Goal: Book appointment/travel/reservation

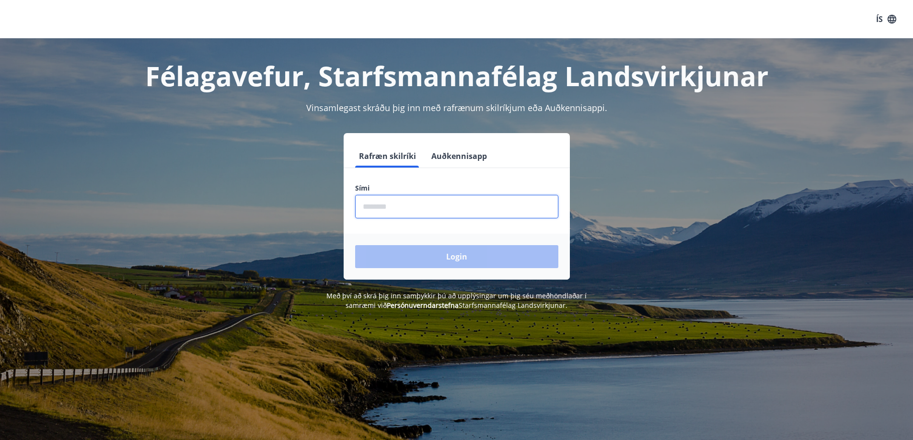
click at [380, 206] on input "phone" at bounding box center [456, 206] width 203 height 23
type input "********"
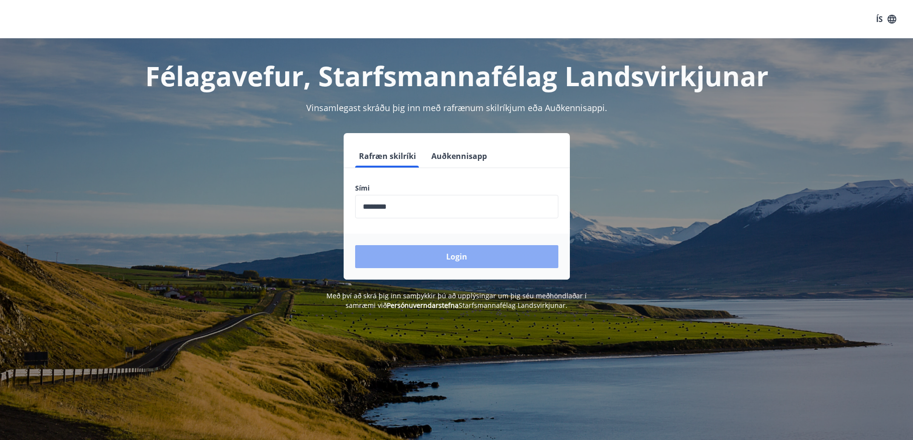
click at [480, 252] on button "Login" at bounding box center [456, 256] width 203 height 23
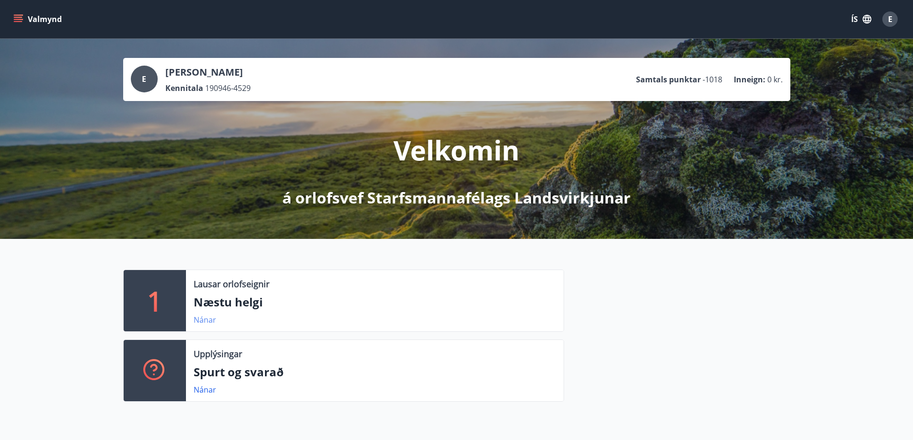
click at [208, 320] on link "Nánar" at bounding box center [205, 320] width 23 height 11
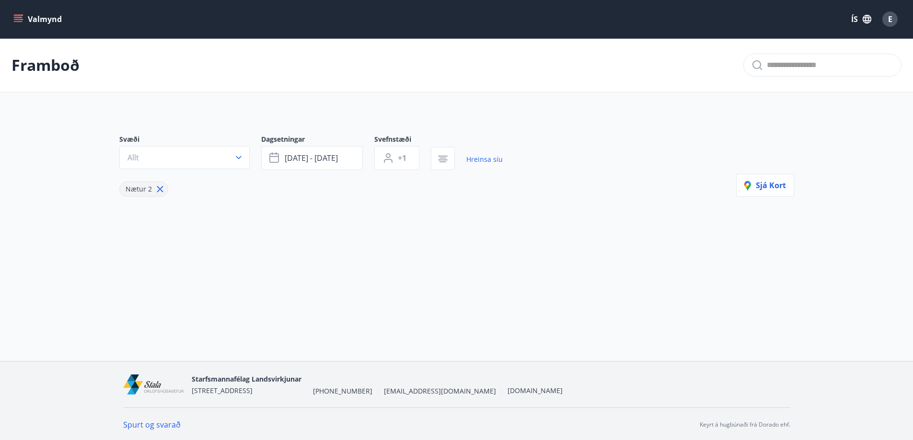
type input "*"
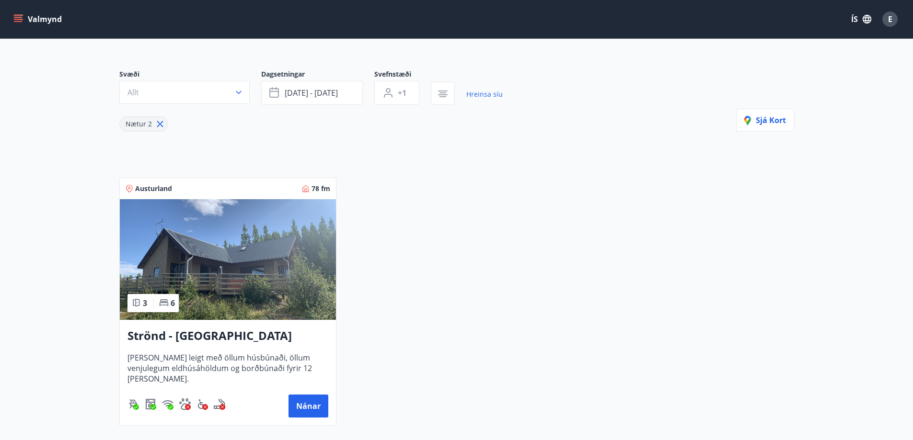
scroll to position [48, 0]
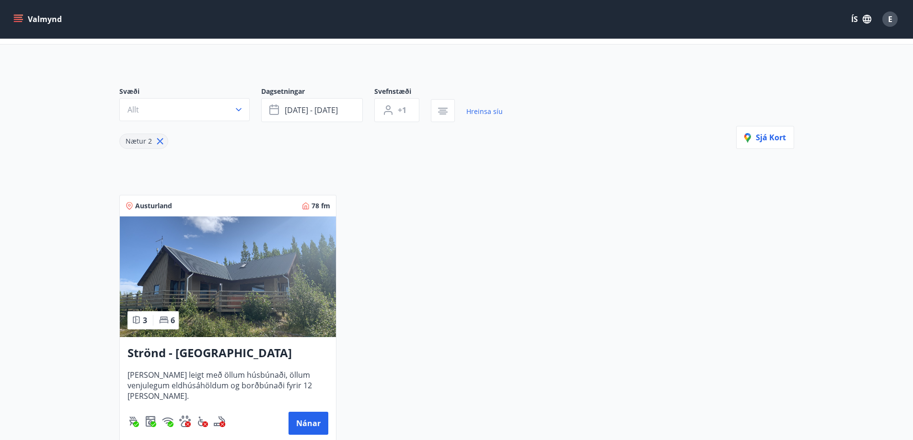
click at [870, 179] on main "Framboð Svæði Allt Dagsetningar sep 05 - sep 08 Svefnstæði +1 Hreinsa síu Nætur…" at bounding box center [456, 220] width 913 height 460
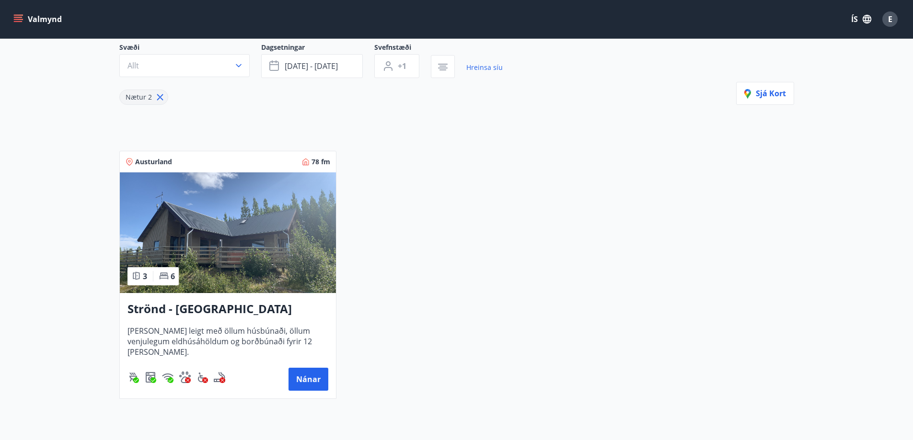
scroll to position [81, 0]
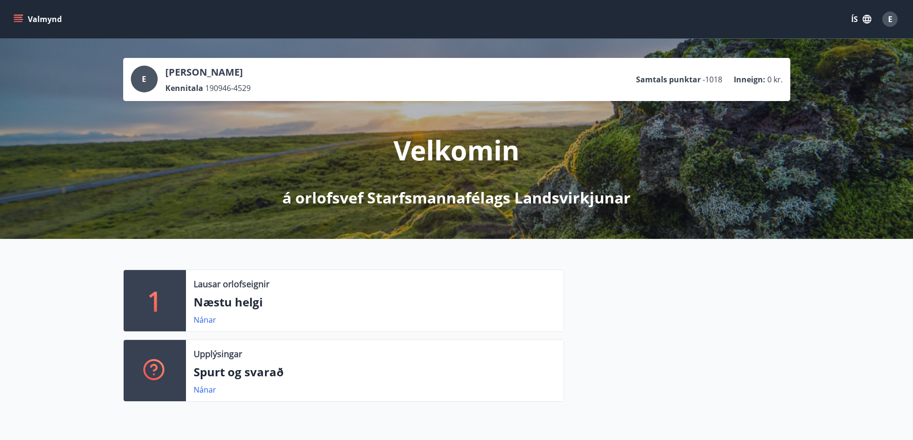
click at [20, 19] on icon "menu" at bounding box center [18, 19] width 10 height 10
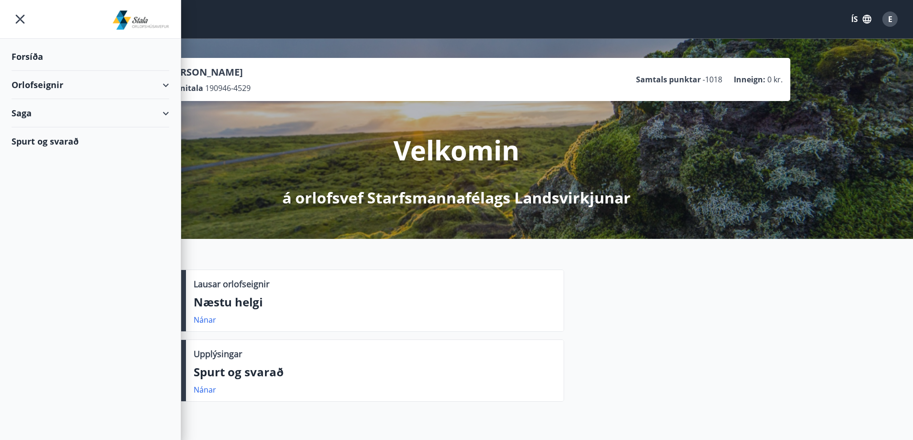
click at [164, 86] on div "Orlofseignir" at bounding box center [90, 85] width 158 height 28
click at [46, 109] on div "Framboð" at bounding box center [90, 109] width 142 height 20
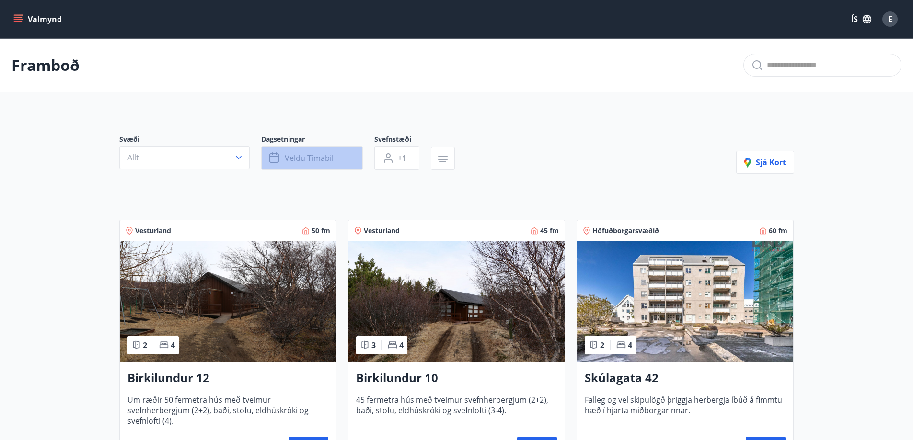
click at [297, 158] on span "Veldu tímabil" at bounding box center [309, 158] width 49 height 11
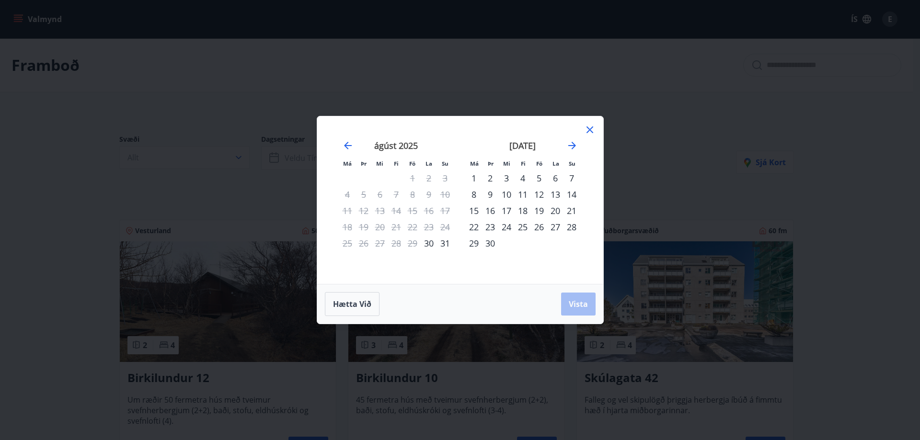
click at [589, 129] on icon at bounding box center [589, 129] width 11 height 11
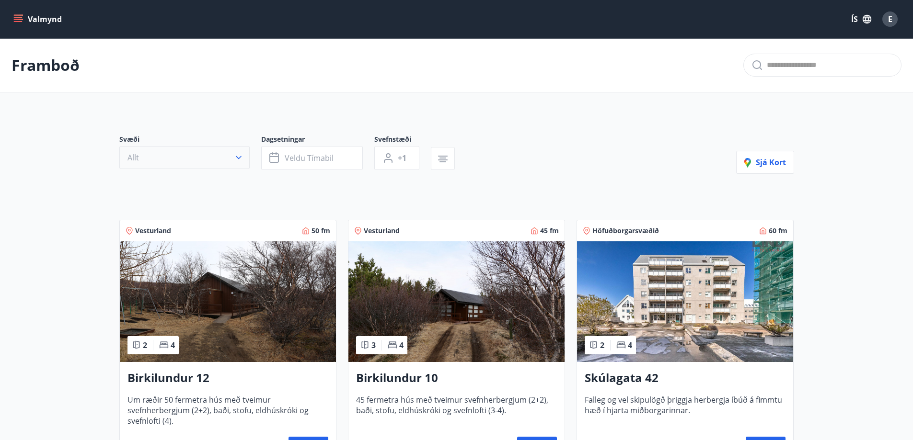
click at [240, 160] on icon "button" at bounding box center [239, 158] width 10 height 10
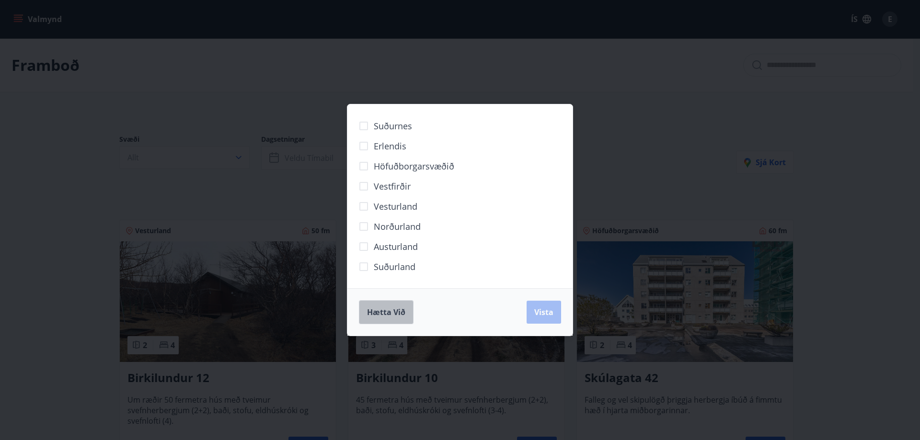
click at [400, 312] on span "Hætta við" at bounding box center [386, 312] width 38 height 11
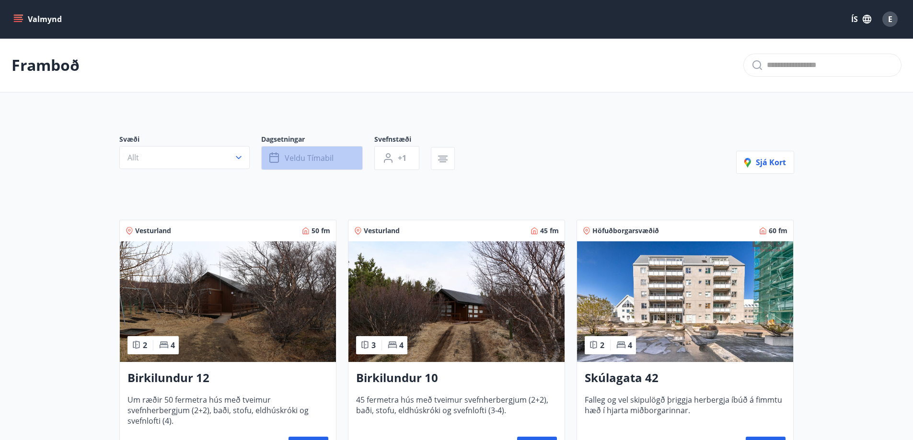
click at [309, 159] on span "Veldu tímabil" at bounding box center [309, 158] width 49 height 11
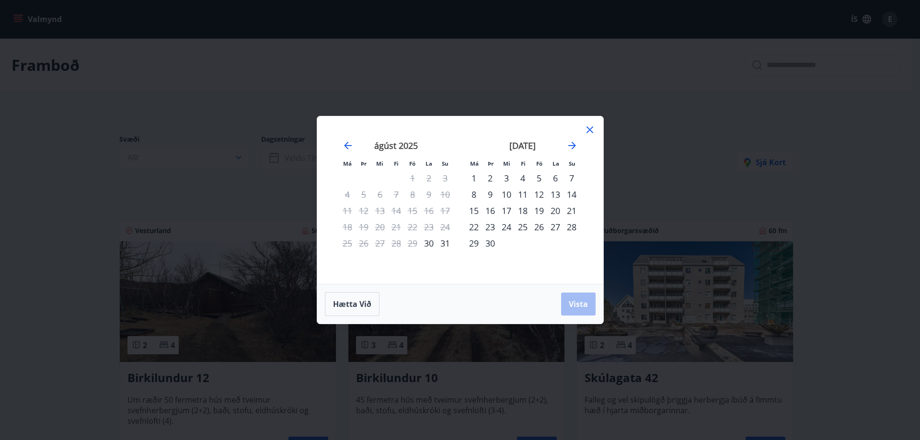
click at [590, 130] on icon at bounding box center [589, 129] width 7 height 7
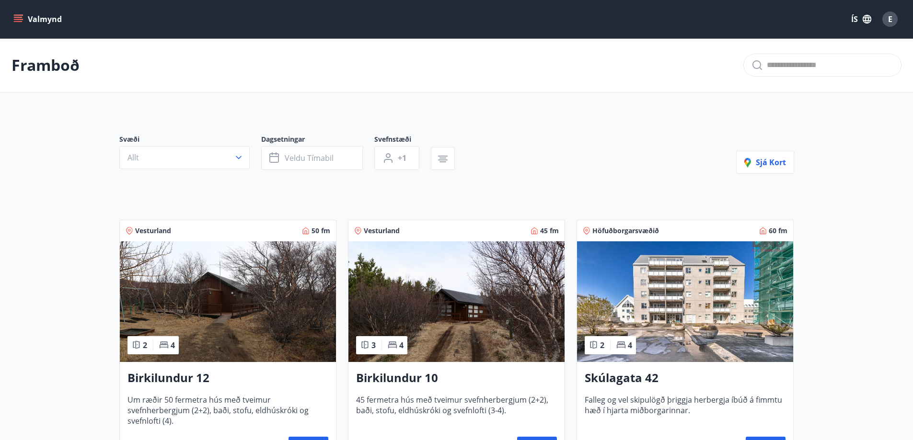
click at [14, 22] on icon "menu" at bounding box center [18, 21] width 9 height 1
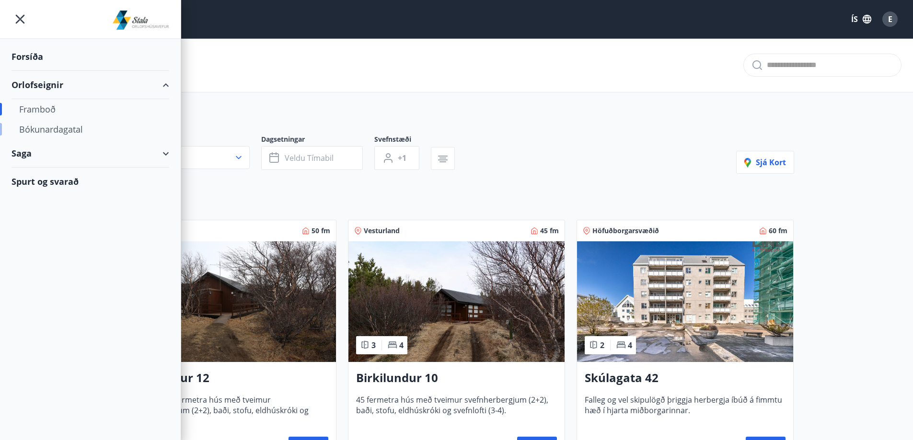
click at [50, 132] on div "Bókunardagatal" at bounding box center [90, 129] width 142 height 20
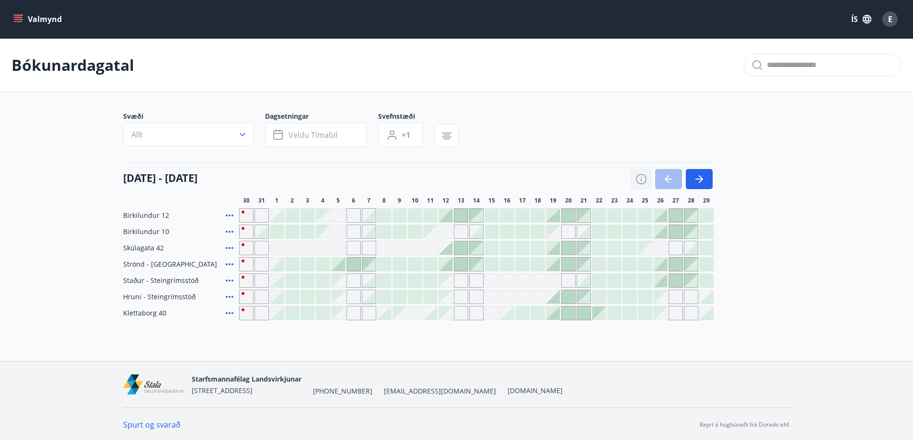
click at [640, 179] on icon "button" at bounding box center [640, 178] width 11 height 11
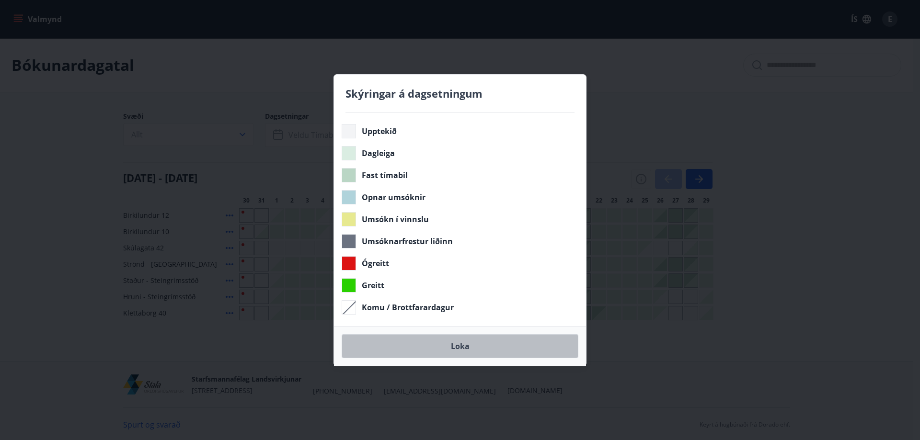
click at [454, 348] on button "Loka" at bounding box center [460, 346] width 237 height 24
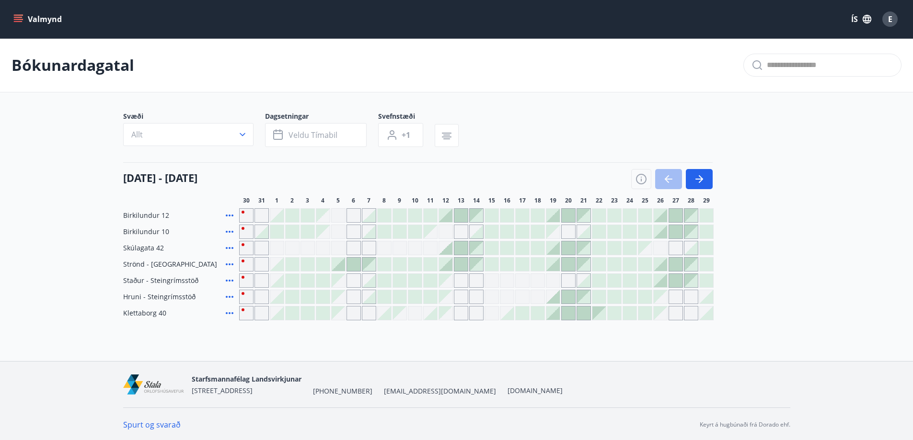
click at [279, 217] on div at bounding box center [276, 215] width 13 height 13
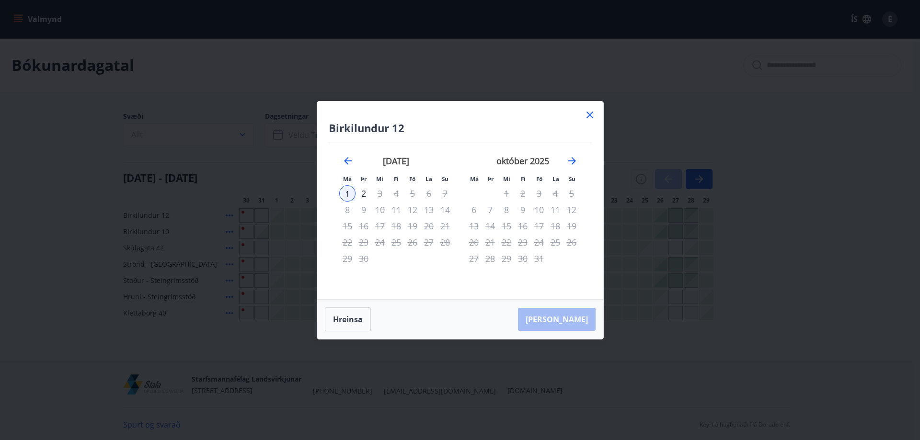
click at [588, 114] on icon at bounding box center [589, 115] width 7 height 7
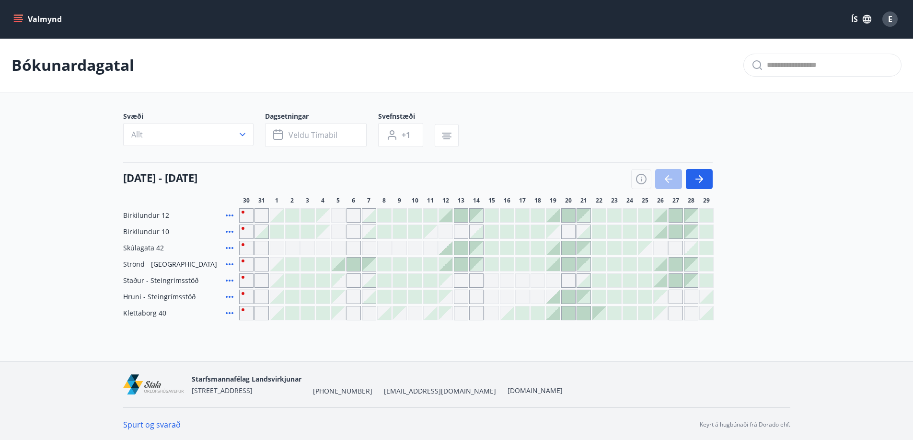
click at [883, 187] on main "Bókunardagatal Svæði Allt Dagsetningar Veldu tímabil Svefnstæði +1 30 ágúst - 2…" at bounding box center [456, 179] width 913 height 282
click at [839, 176] on main "Bókunardagatal Svæði Allt Dagsetningar Veldu tímabil Svefnstæði +1 30 ágúst - 2…" at bounding box center [456, 179] width 913 height 282
click at [642, 183] on icon "button" at bounding box center [640, 178] width 11 height 11
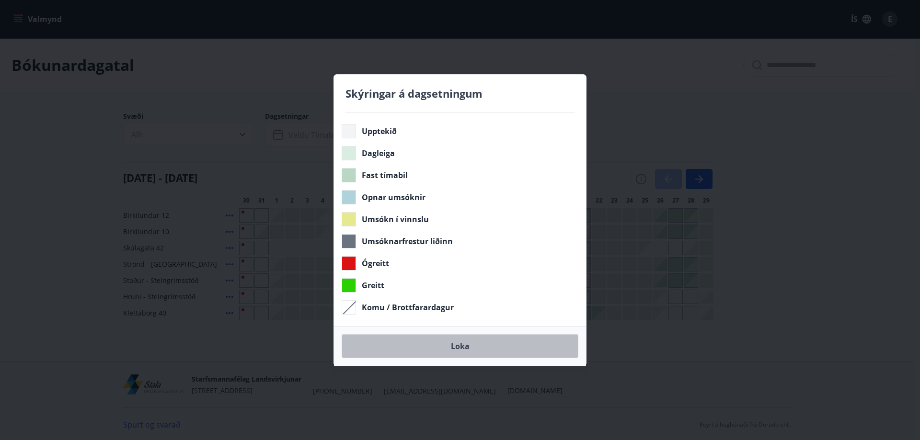
click at [456, 346] on button "Loka" at bounding box center [460, 346] width 237 height 24
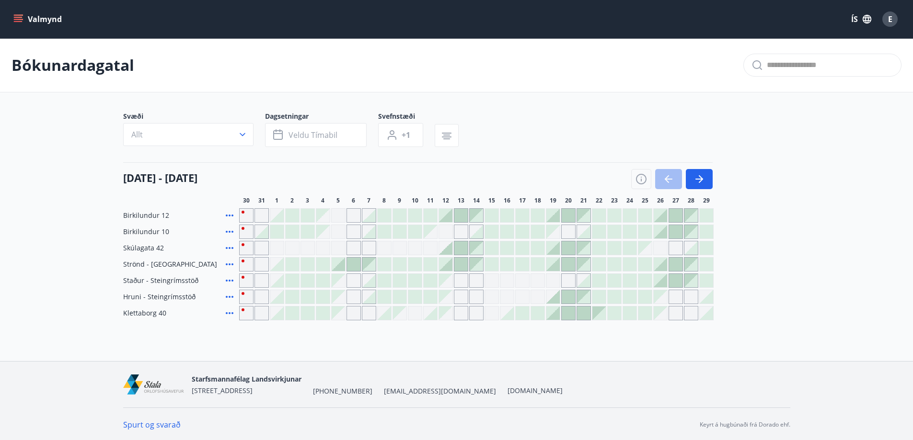
click at [856, 167] on main "Bókunardagatal Svæði Allt Dagsetningar Veldu tímabil Svefnstæði +1 30 ágúst - 2…" at bounding box center [456, 179] width 913 height 282
click at [227, 232] on icon at bounding box center [230, 232] width 8 height 2
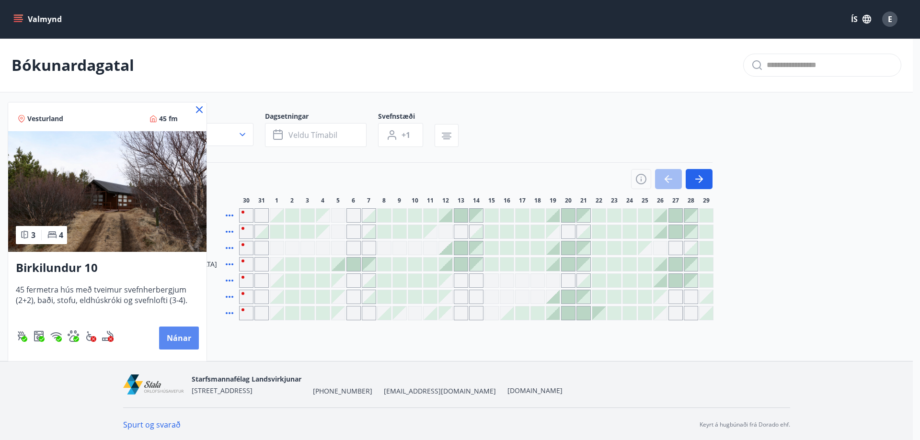
click at [178, 340] on button "Nánar" at bounding box center [179, 338] width 40 height 23
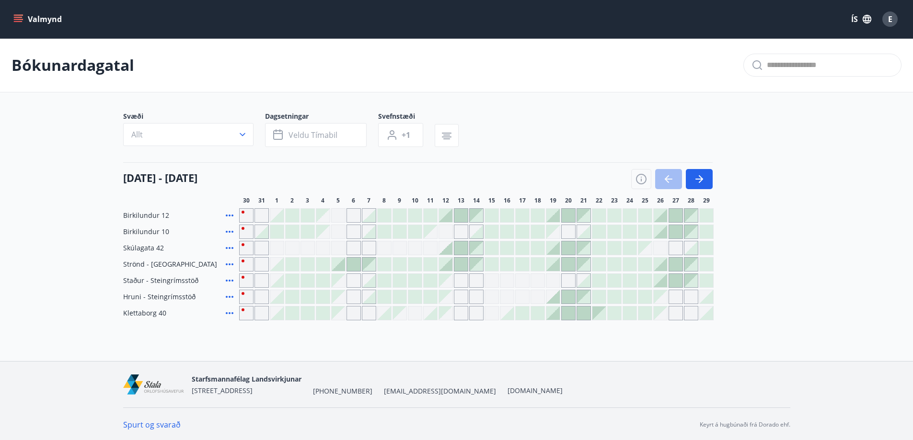
click at [17, 18] on icon "menu" at bounding box center [18, 19] width 10 height 10
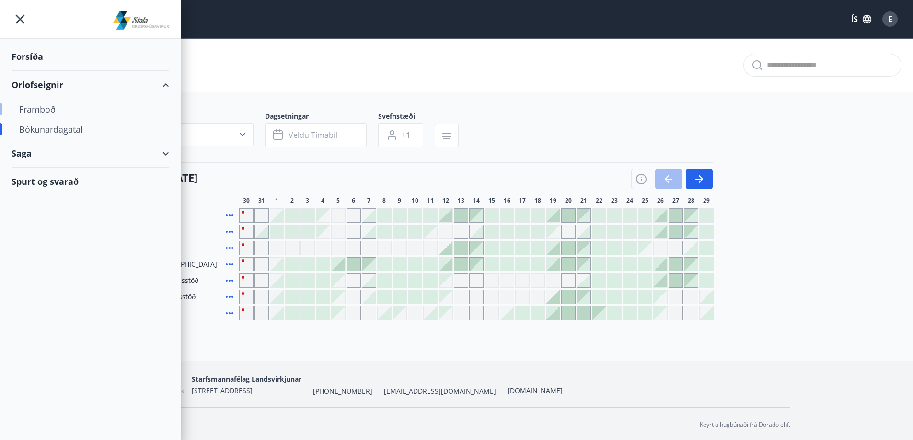
click at [54, 112] on div "Framboð" at bounding box center [90, 109] width 142 height 20
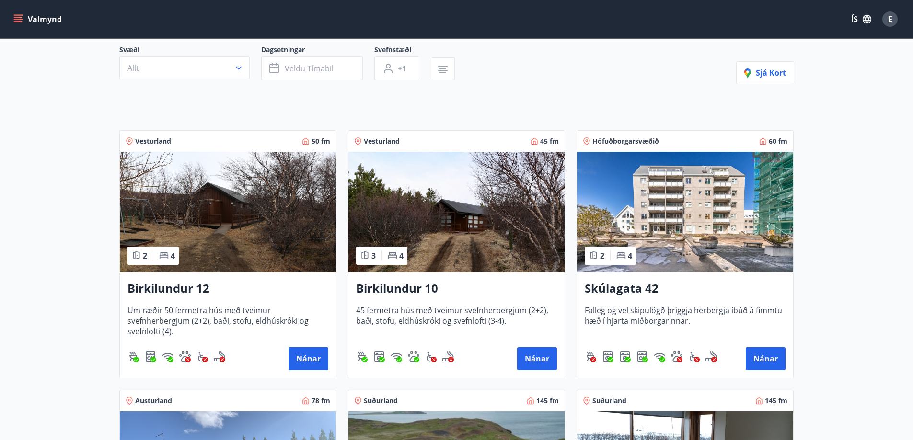
scroll to position [96, 0]
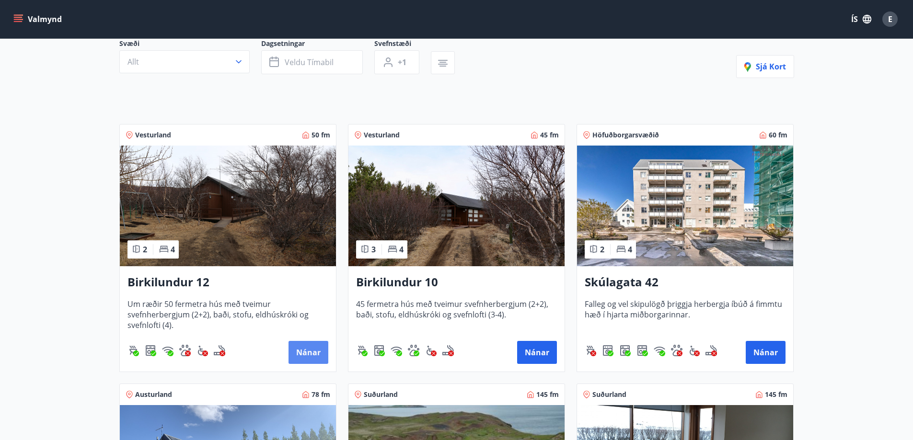
click at [312, 355] on button "Nánar" at bounding box center [308, 352] width 40 height 23
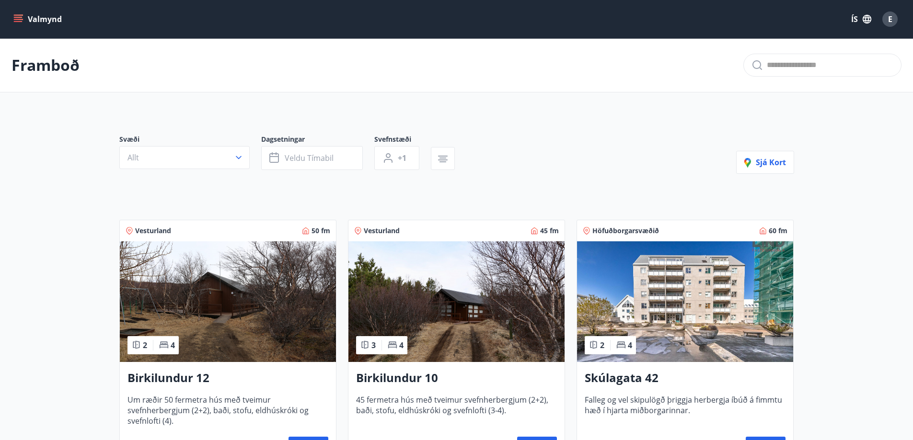
click at [17, 19] on icon "menu" at bounding box center [19, 19] width 11 height 1
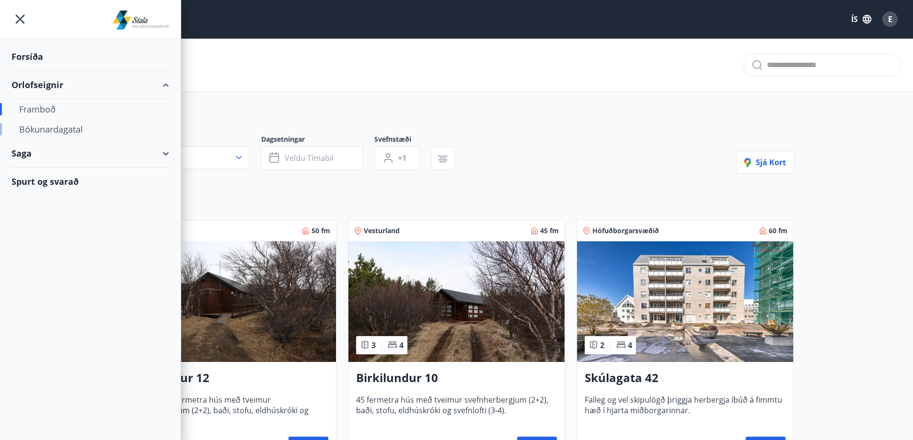
click at [69, 132] on div "Bókunardagatal" at bounding box center [90, 129] width 142 height 20
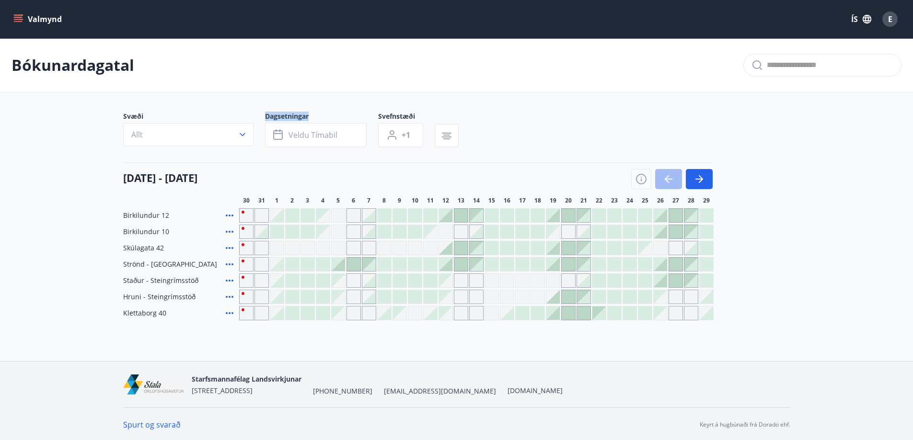
scroll to position [1, 0]
click at [229, 214] on icon at bounding box center [230, 214] width 8 height 2
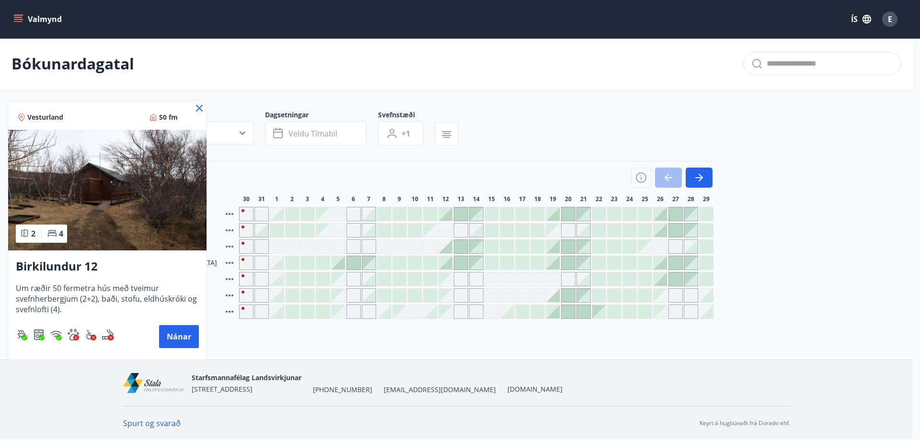
click at [229, 214] on div at bounding box center [460, 220] width 920 height 440
